Goal: Task Accomplishment & Management: Manage account settings

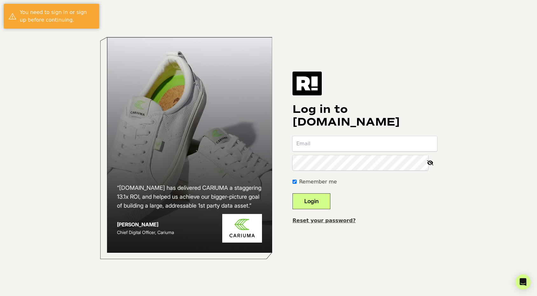
type input "[PERSON_NAME][EMAIL_ADDRESS][DOMAIN_NAME]"
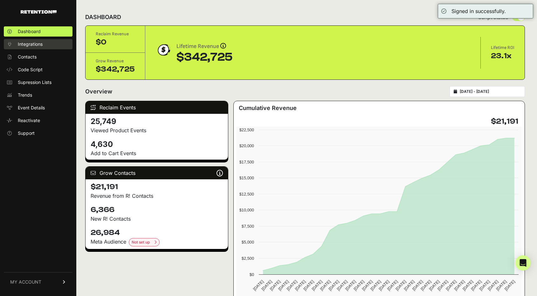
click at [29, 46] on span "Integrations" at bounding box center [30, 44] width 25 height 6
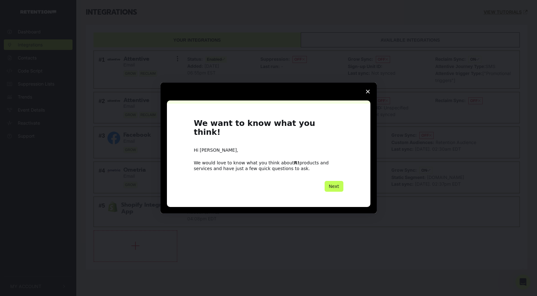
click at [338, 183] on button "Next" at bounding box center [334, 186] width 19 height 11
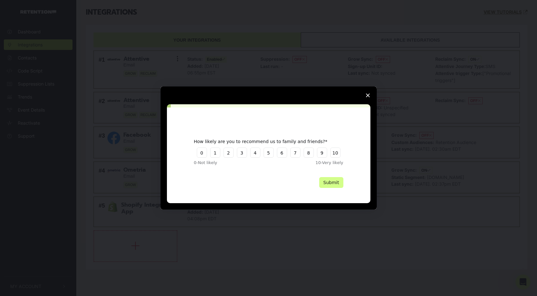
click at [368, 95] on polygon "Close survey" at bounding box center [368, 96] width 4 height 4
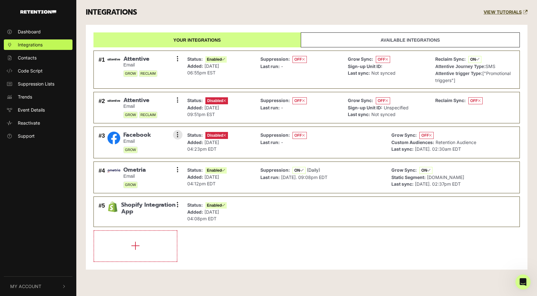
click at [252, 145] on div "Status: Disabled Added: Jun 19, 2023 04:23pm EDT" at bounding box center [219, 142] width 70 height 25
click at [178, 135] on icon at bounding box center [178, 135] width 2 height 6
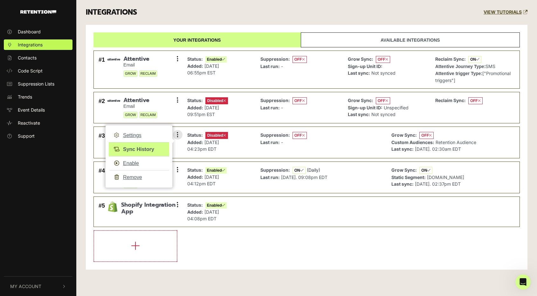
click at [149, 149] on link "Sync History" at bounding box center [139, 149] width 60 height 14
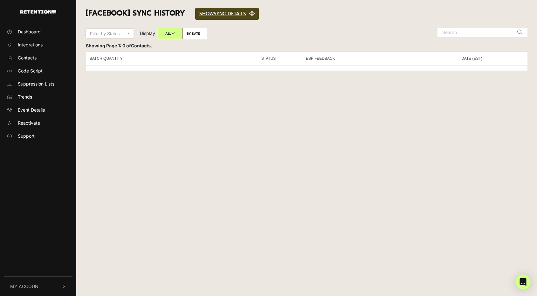
click at [196, 34] on label "BY DATE" at bounding box center [194, 33] width 25 height 11
radio input "true"
click at [226, 34] on input "October 6, 2025" at bounding box center [233, 34] width 41 height 13
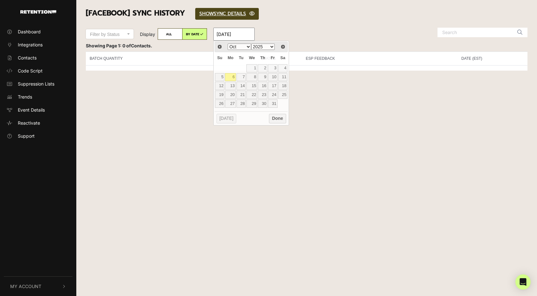
click at [140, 20] on div "[Facebook] SYNC HISTORY SHOW HIDE SYNC DETAILS" at bounding box center [306, 14] width 451 height 28
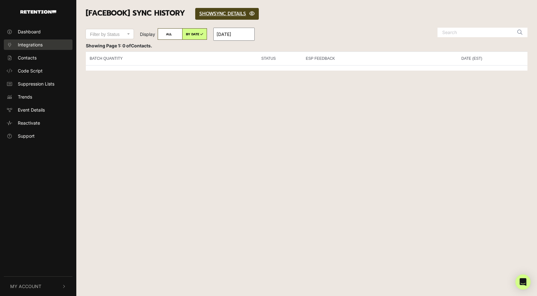
click at [29, 43] on span "Integrations" at bounding box center [30, 44] width 25 height 7
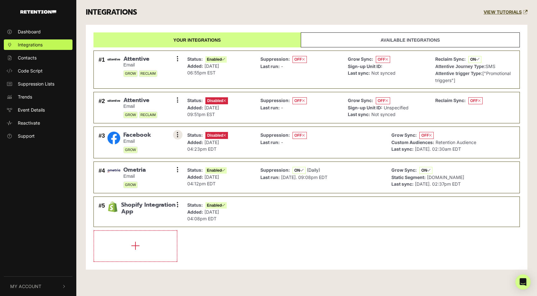
click at [178, 135] on icon at bounding box center [178, 135] width 2 height 6
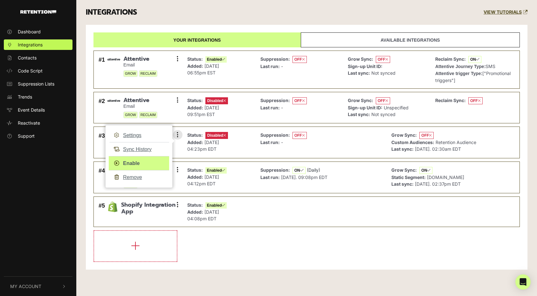
click at [135, 163] on link "Enable" at bounding box center [139, 163] width 60 height 14
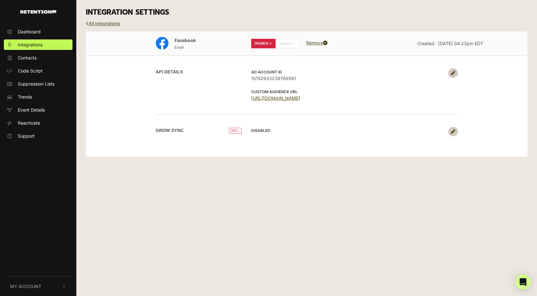
click at [281, 99] on link "[URL][DOMAIN_NAME]" at bounding box center [275, 97] width 49 height 5
click at [99, 24] on link "All Integrations" at bounding box center [103, 23] width 34 height 5
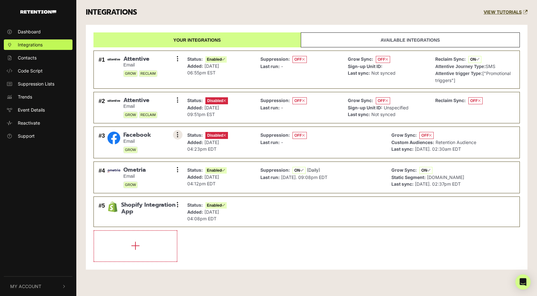
click at [177, 135] on icon at bounding box center [178, 135] width 2 height 6
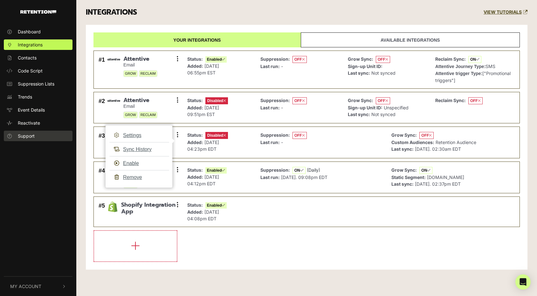
click at [29, 139] on span "Support" at bounding box center [26, 136] width 17 height 7
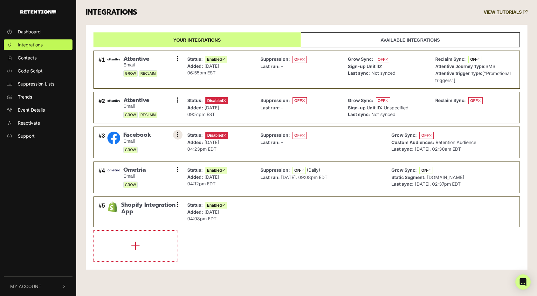
click at [178, 134] on icon at bounding box center [178, 135] width 2 height 6
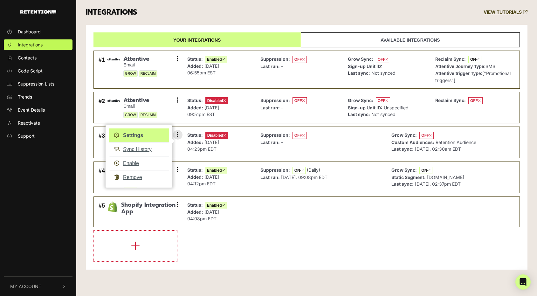
click at [141, 135] on link "Settings" at bounding box center [139, 136] width 60 height 14
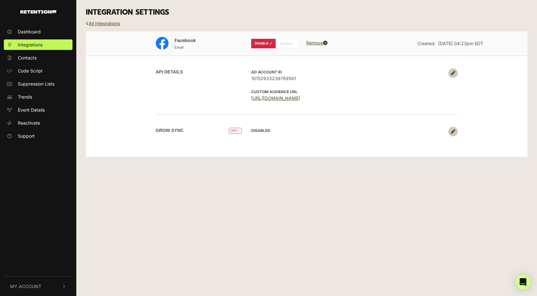
click at [455, 74] on link at bounding box center [454, 73] width 10 height 10
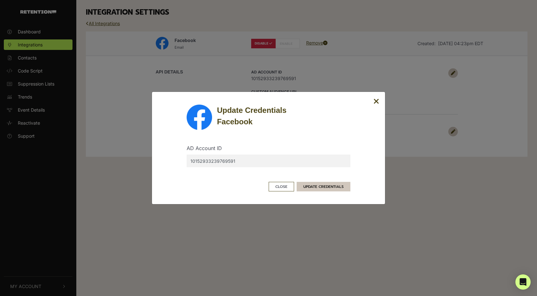
click at [326, 184] on button "UPDATE CREDENTIALS" at bounding box center [324, 187] width 54 height 10
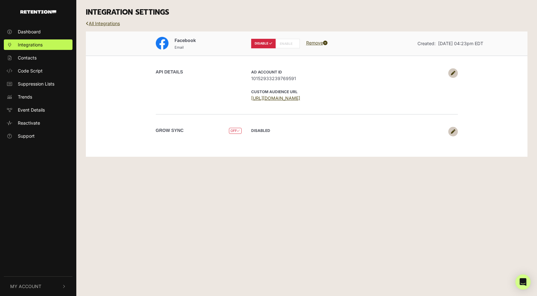
click at [454, 73] on icon at bounding box center [453, 73] width 4 height 4
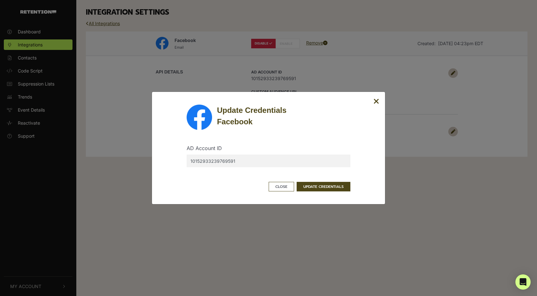
click at [253, 162] on input "10152933239769591" at bounding box center [269, 161] width 164 height 13
click at [318, 185] on button "UPDATE CREDENTIALS" at bounding box center [324, 187] width 54 height 10
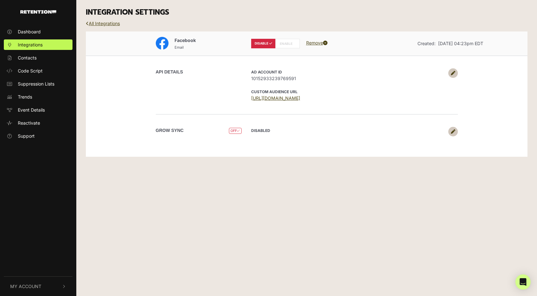
click at [288, 42] on label "ENABLE" at bounding box center [288, 44] width 24 height 10
radio input "false"
radio input "true"
click at [453, 132] on icon at bounding box center [453, 131] width 4 height 4
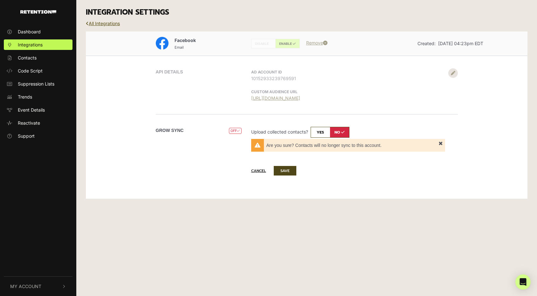
click at [97, 24] on link "All Integrations" at bounding box center [103, 23] width 34 height 5
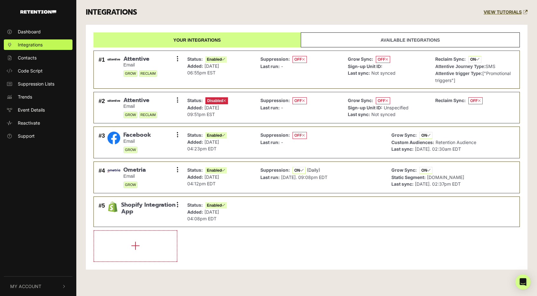
click at [362, 41] on link "Available integrations" at bounding box center [410, 39] width 219 height 15
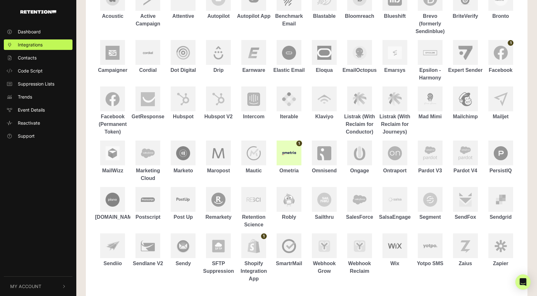
scroll to position [91, 0]
click at [287, 154] on img at bounding box center [289, 153] width 14 height 7
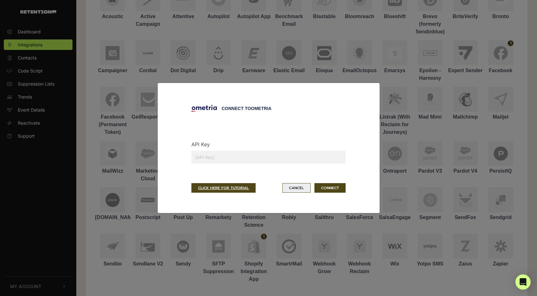
click at [297, 188] on button "Cancel" at bounding box center [297, 188] width 28 height 10
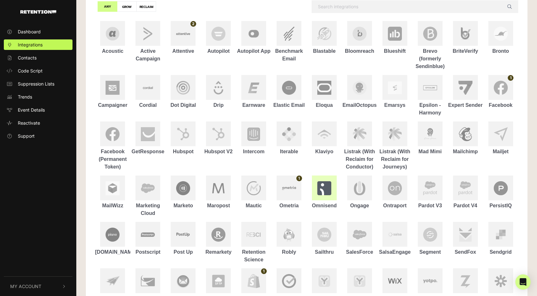
scroll to position [0, 0]
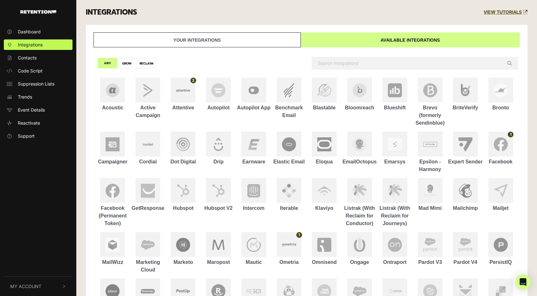
click at [188, 42] on link "Your integrations" at bounding box center [197, 39] width 207 height 15
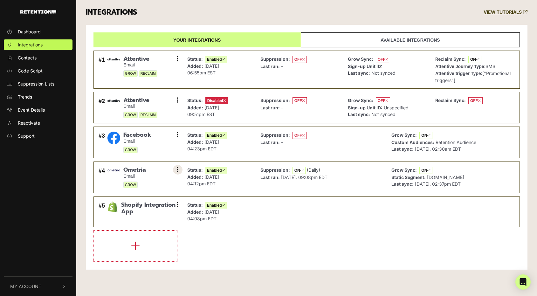
click at [176, 170] on button at bounding box center [178, 170] width 10 height 10
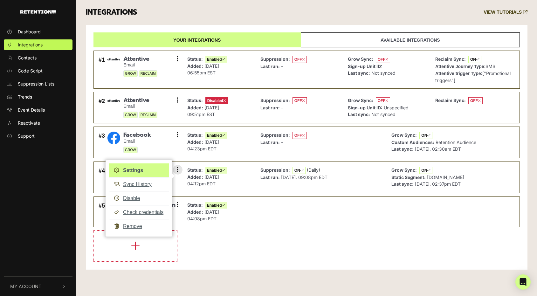
click at [139, 168] on link "Settings" at bounding box center [139, 171] width 60 height 14
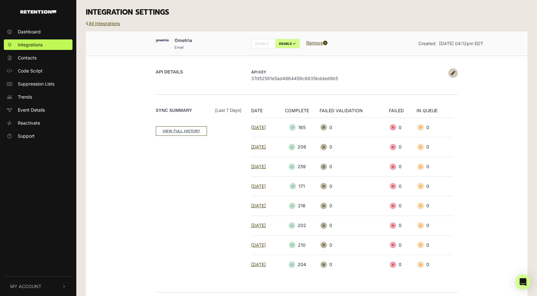
click at [89, 23] on link "All Integrations" at bounding box center [103, 23] width 34 height 5
